Goal: Information Seeking & Learning: Learn about a topic

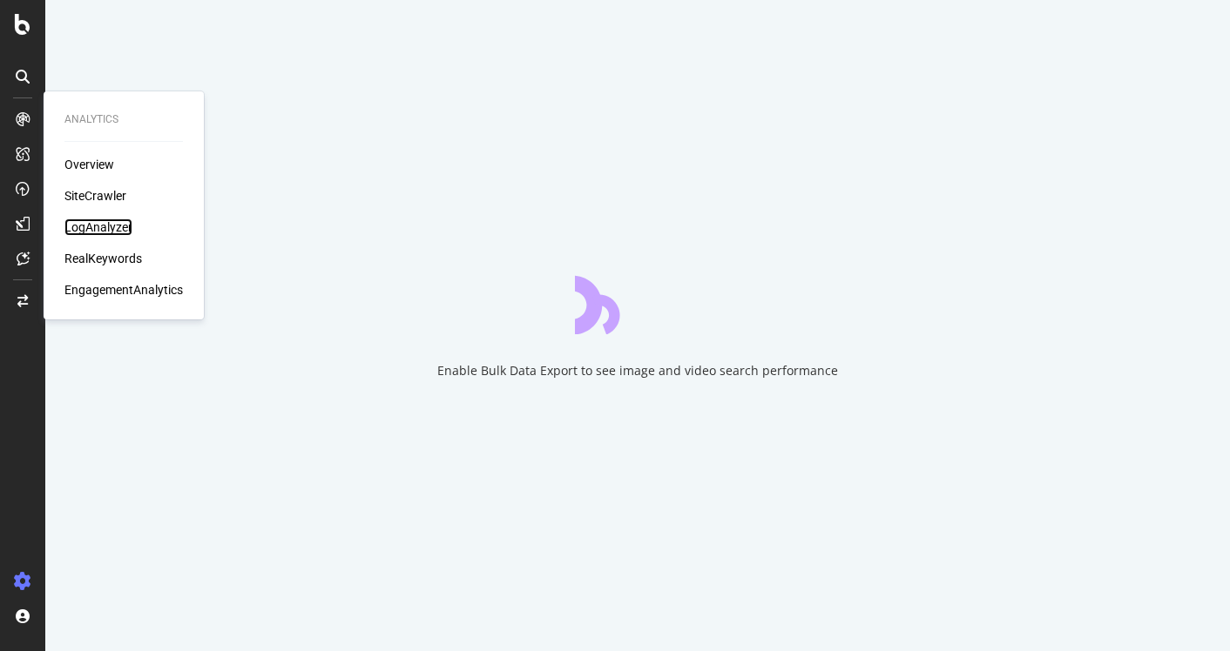
click at [109, 230] on div "LogAnalyzer" at bounding box center [98, 227] width 68 height 17
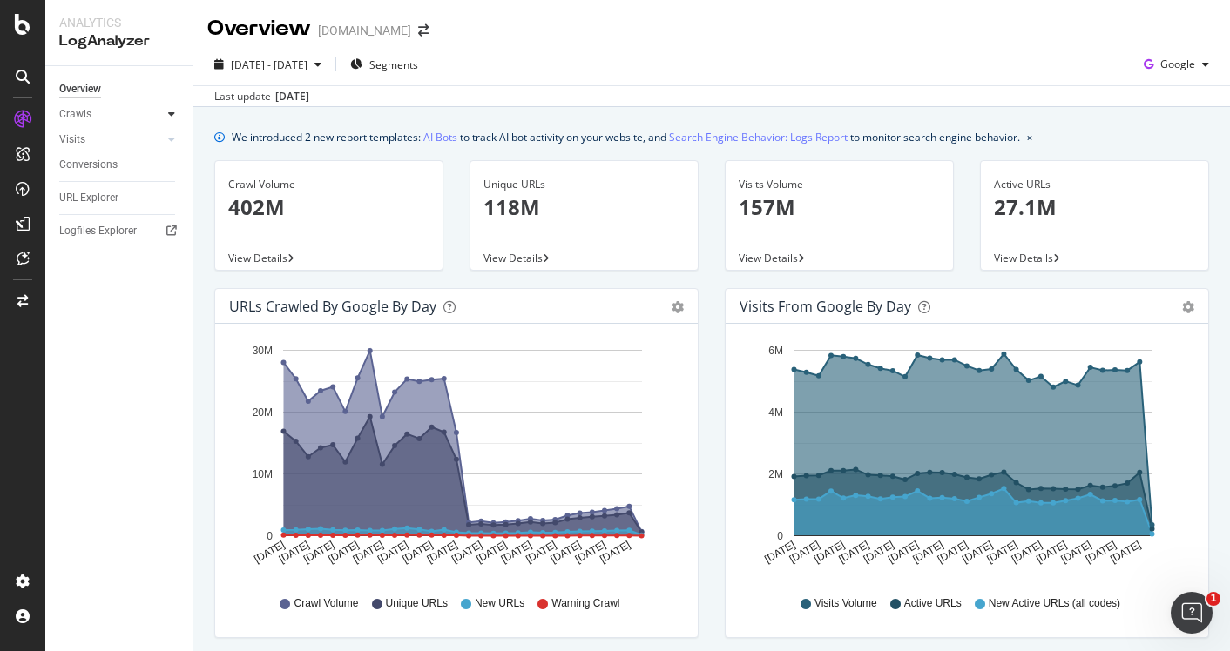
click at [174, 118] on icon at bounding box center [171, 114] width 7 height 10
click at [100, 205] on div "HTTP Codes" at bounding box center [96, 208] width 59 height 18
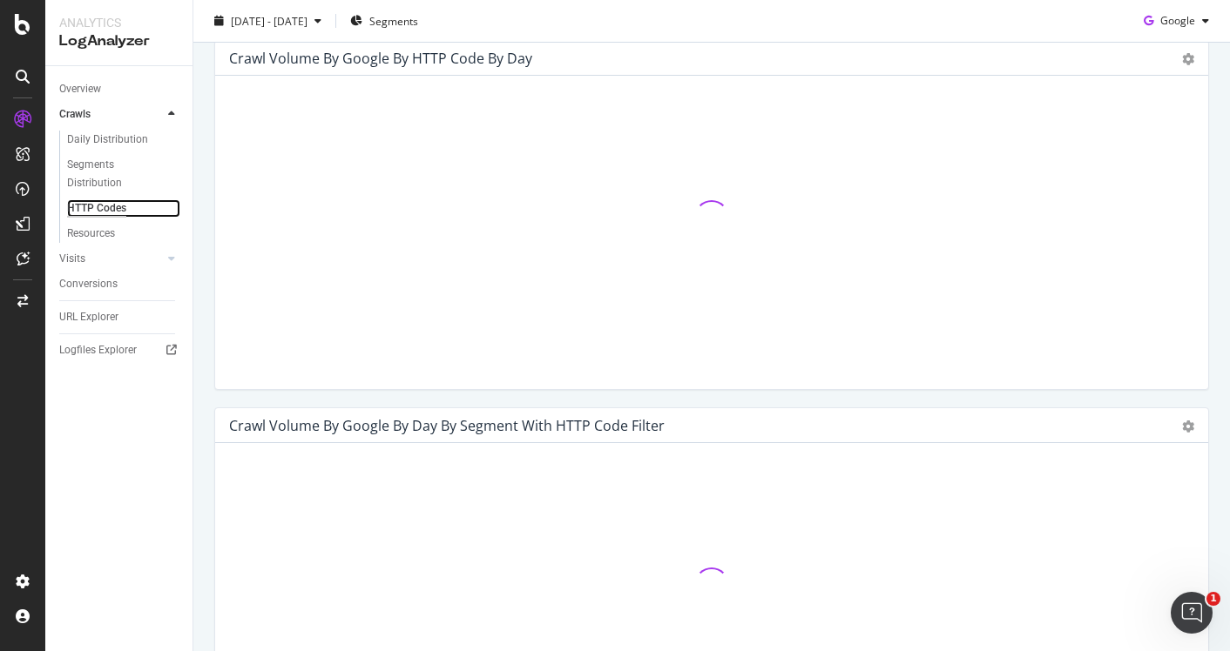
scroll to position [561, 0]
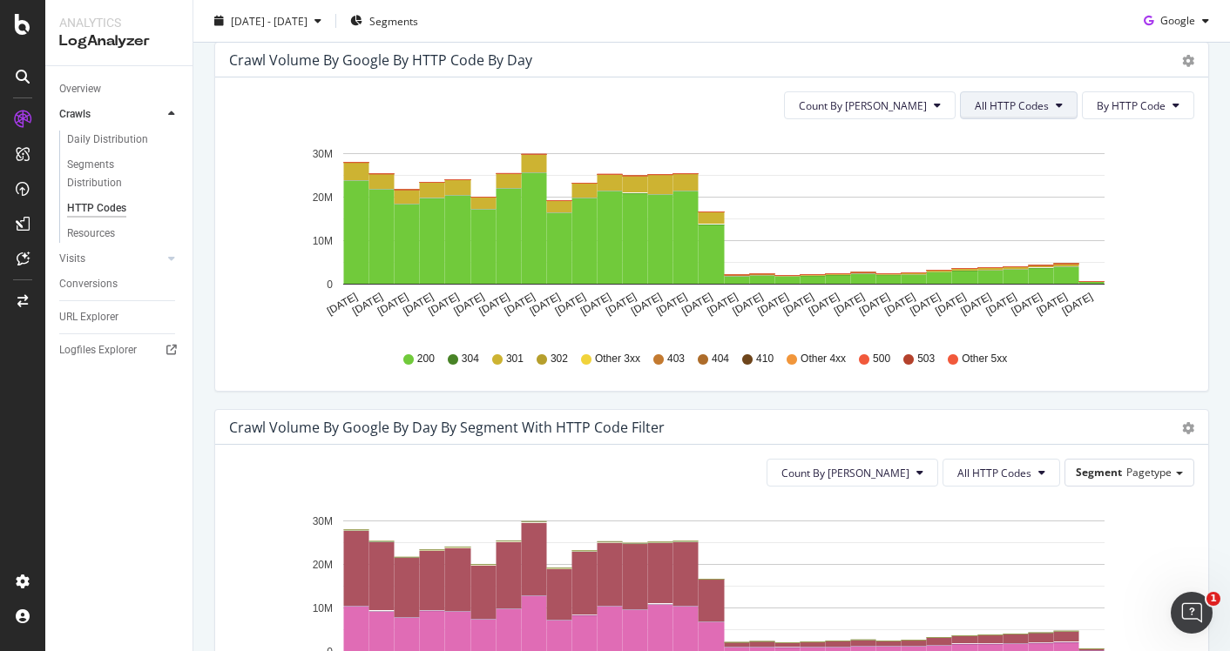
click at [998, 105] on span "All HTTP Codes" at bounding box center [1011, 105] width 74 height 15
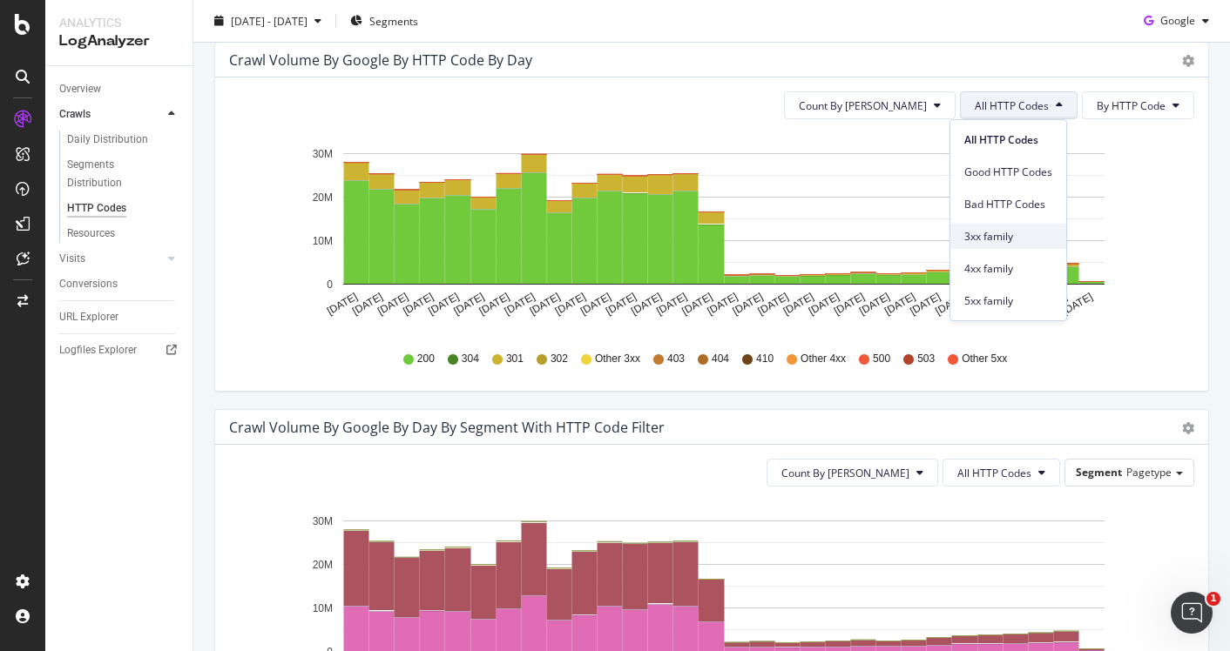
click at [977, 235] on span "3xx family" at bounding box center [1008, 237] width 88 height 16
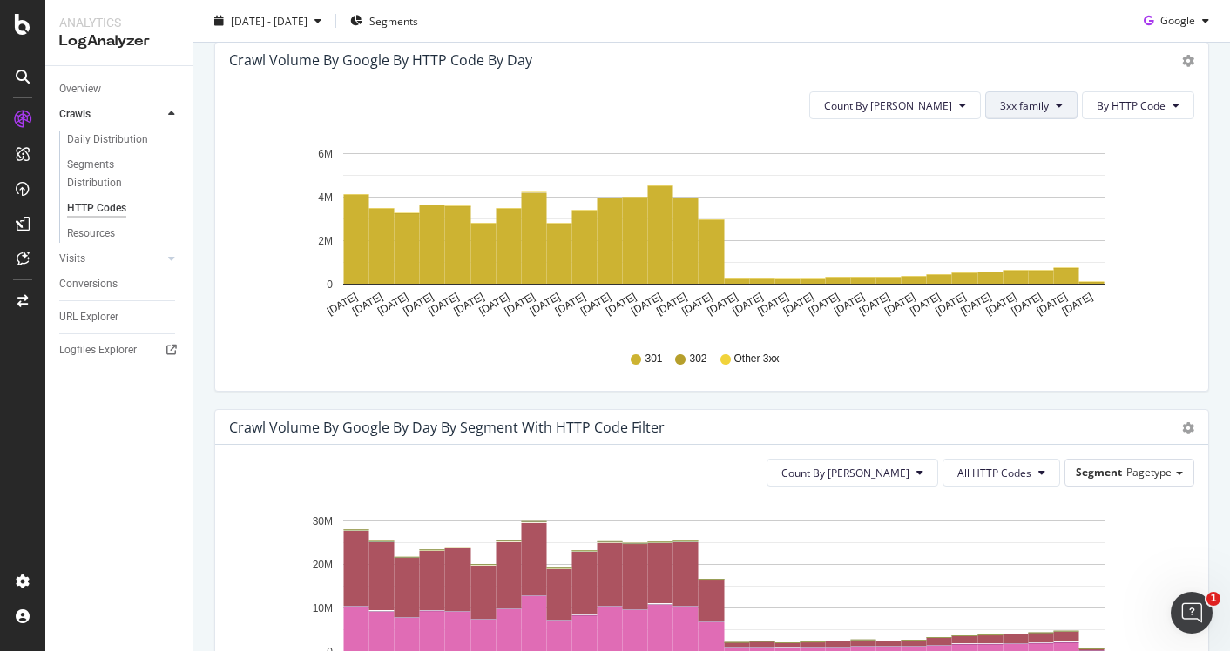
click at [1004, 98] on span "3xx family" at bounding box center [1024, 105] width 49 height 15
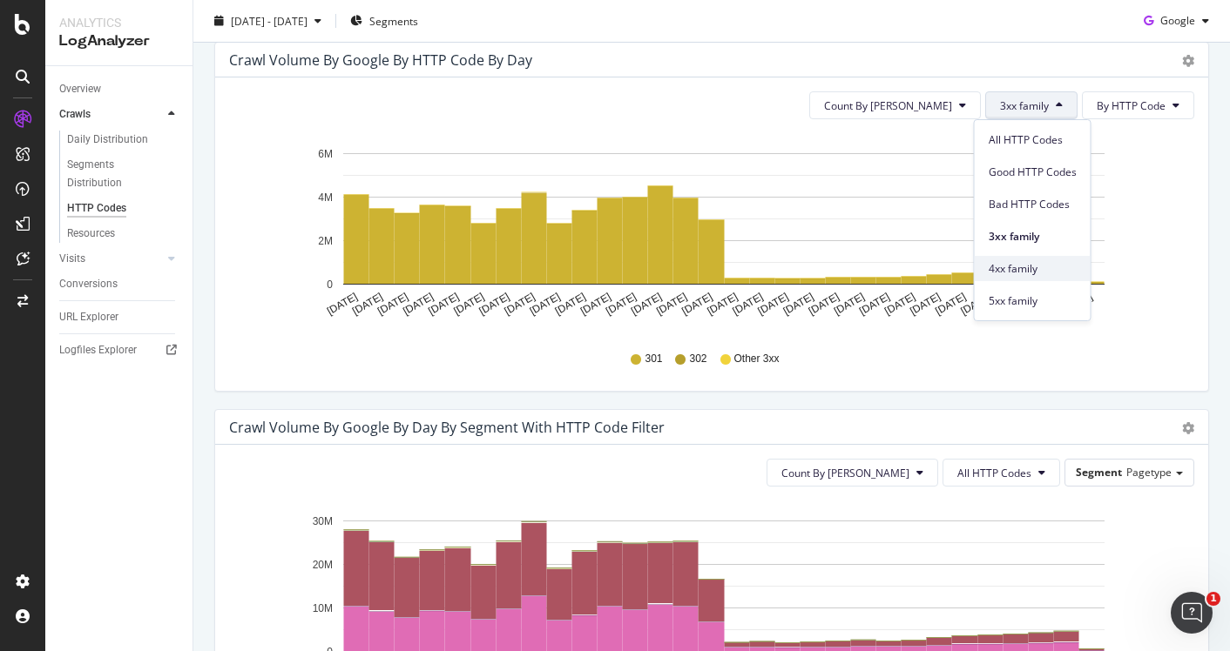
click at [1027, 272] on span "4xx family" at bounding box center [1032, 269] width 88 height 16
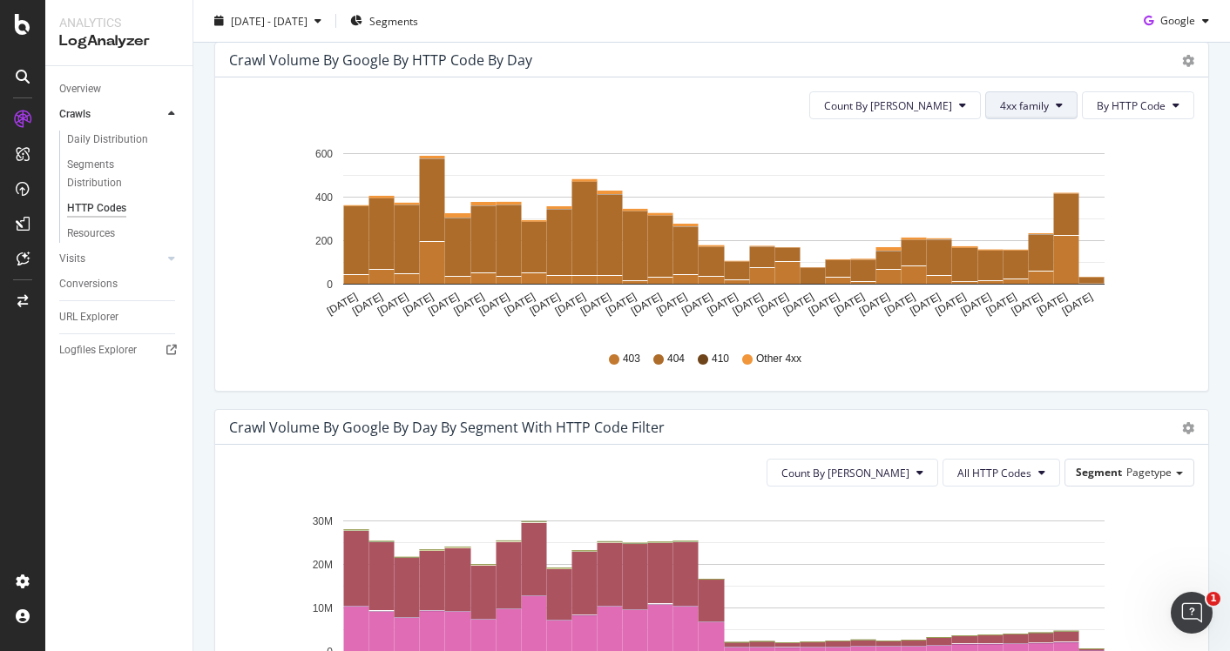
click at [1027, 110] on span "4xx family" at bounding box center [1024, 105] width 49 height 15
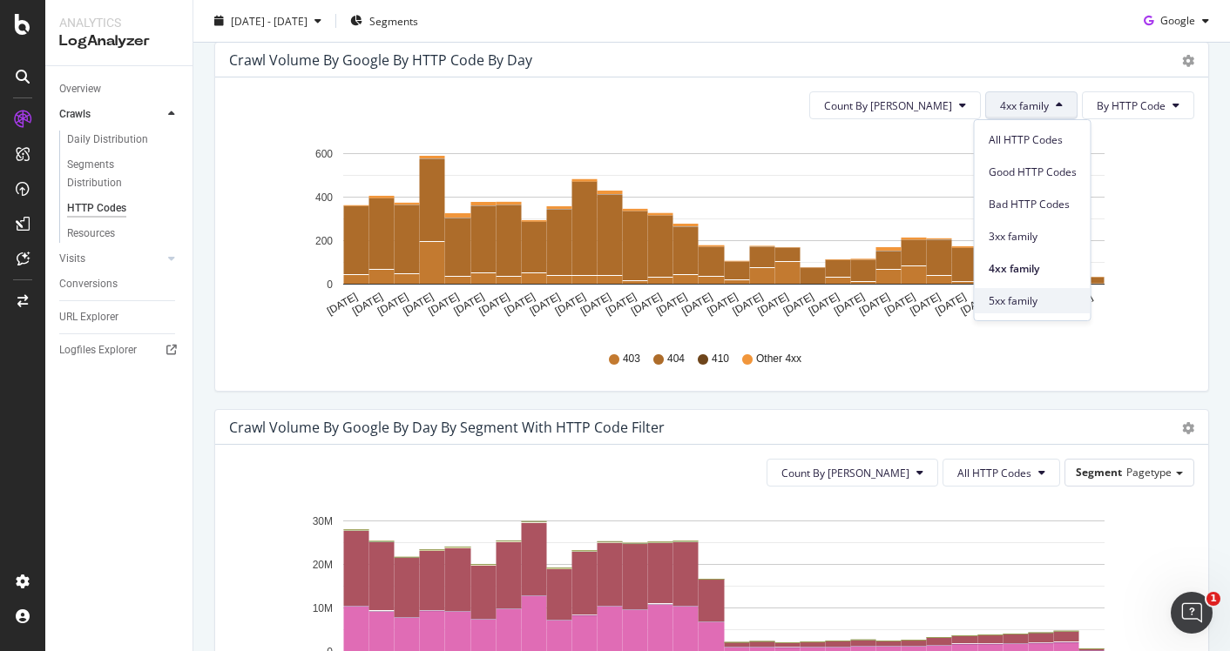
click at [1019, 300] on span "5xx family" at bounding box center [1032, 301] width 88 height 16
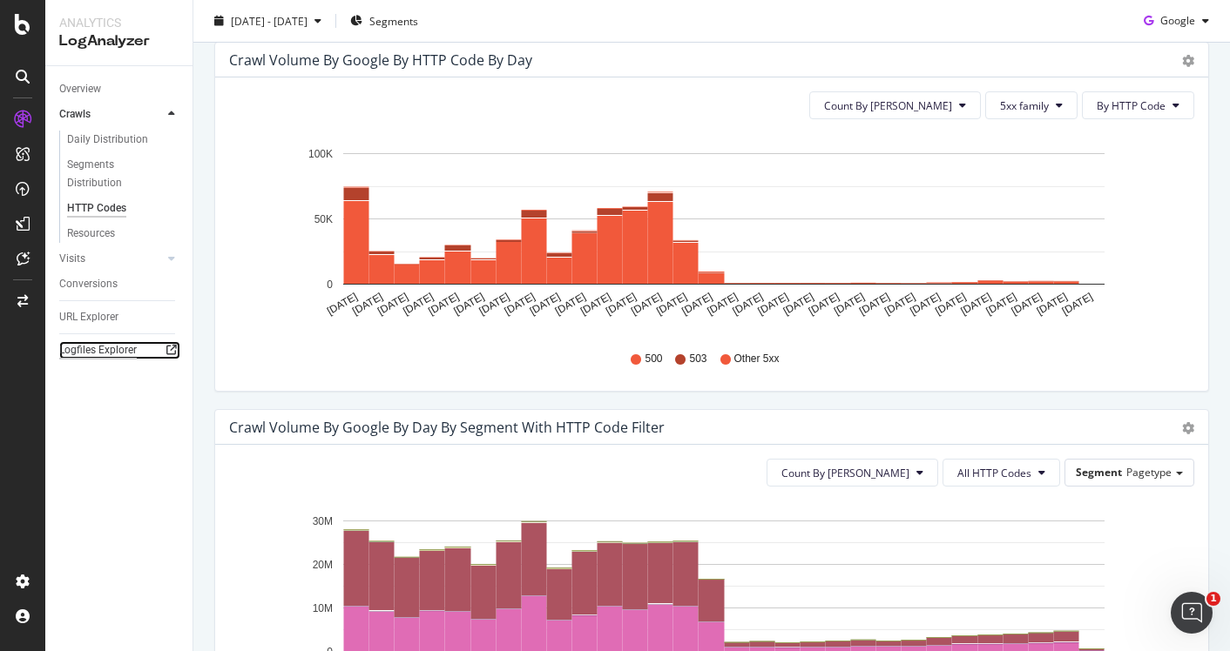
click at [103, 347] on div "Logfiles Explorer" at bounding box center [97, 350] width 77 height 18
